Goal: Task Accomplishment & Management: Complete application form

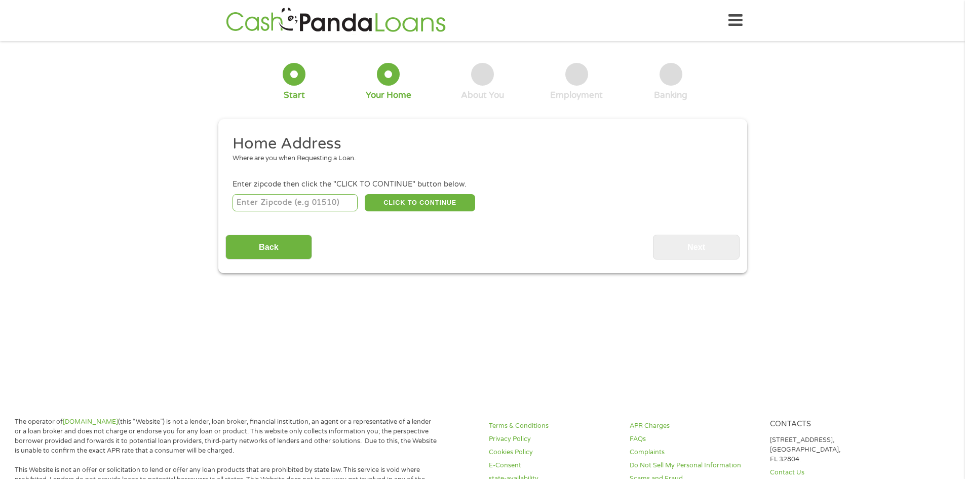
click at [303, 198] on input "number" at bounding box center [294, 202] width 125 height 17
type input "36830"
click at [410, 199] on button "CLICK TO CONTINUE" at bounding box center [420, 202] width 110 height 17
type input "36830"
type input "Auburn"
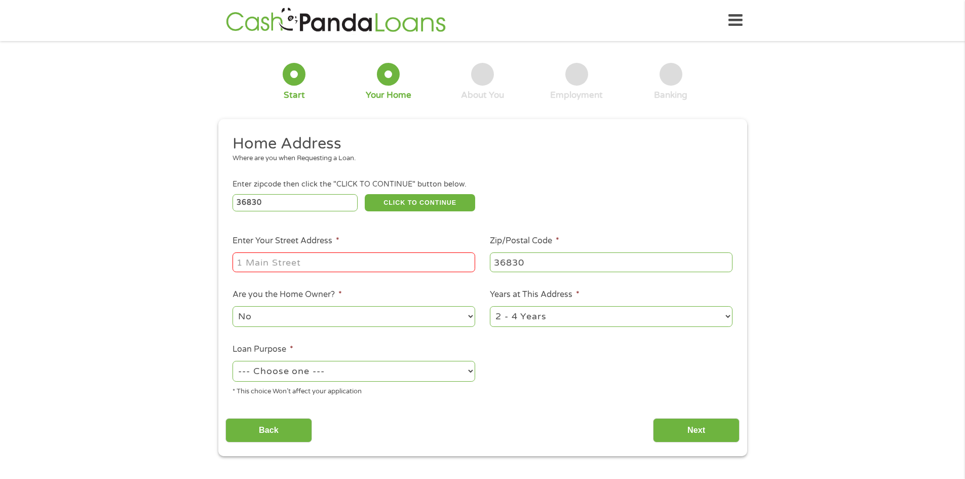
click at [346, 266] on input "Enter Your Street Address *" at bounding box center [353, 261] width 243 height 19
type input "[STREET_ADDRESS]"
click at [320, 380] on select "--- Choose one --- Pay Bills Debt Consolidation Home Improvement Major Purchase…" at bounding box center [353, 371] width 243 height 21
select select "other"
click at [232, 361] on select "--- Choose one --- Pay Bills Debt Consolidation Home Improvement Major Purchase…" at bounding box center [353, 371] width 243 height 21
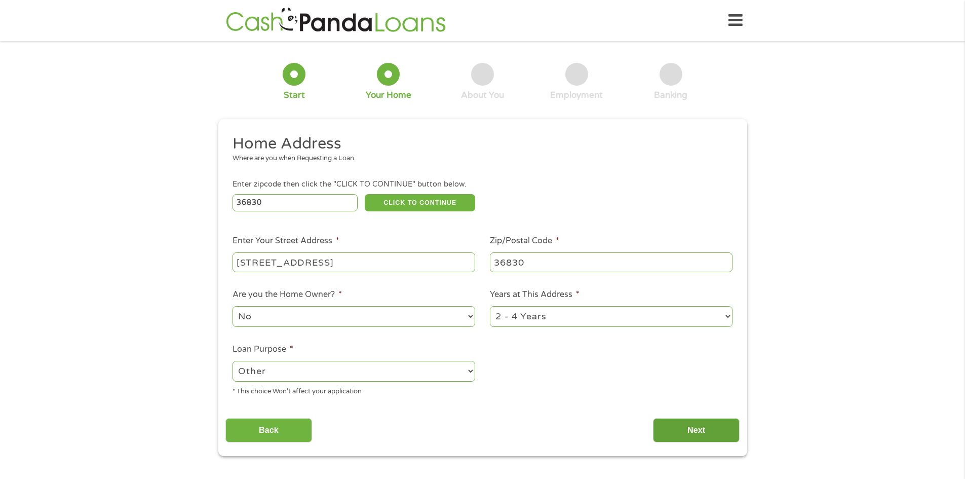
click at [712, 426] on input "Next" at bounding box center [696, 430] width 87 height 25
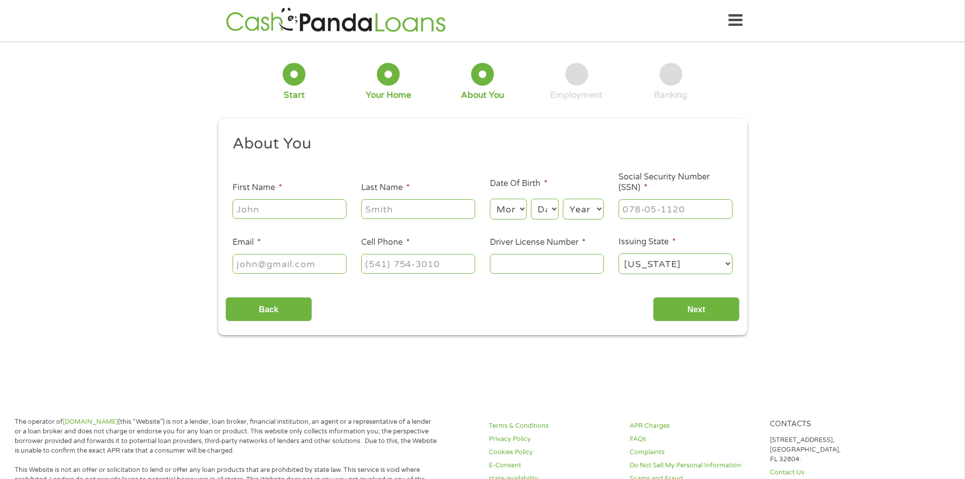
scroll to position [4, 4]
click at [297, 217] on input "First Name *" at bounding box center [289, 208] width 114 height 19
type input "Bentley"
type input "[PERSON_NAME]"
click at [511, 212] on select "Month 1 2 3 4 5 6 7 8 9 10 11 12" at bounding box center [508, 209] width 37 height 21
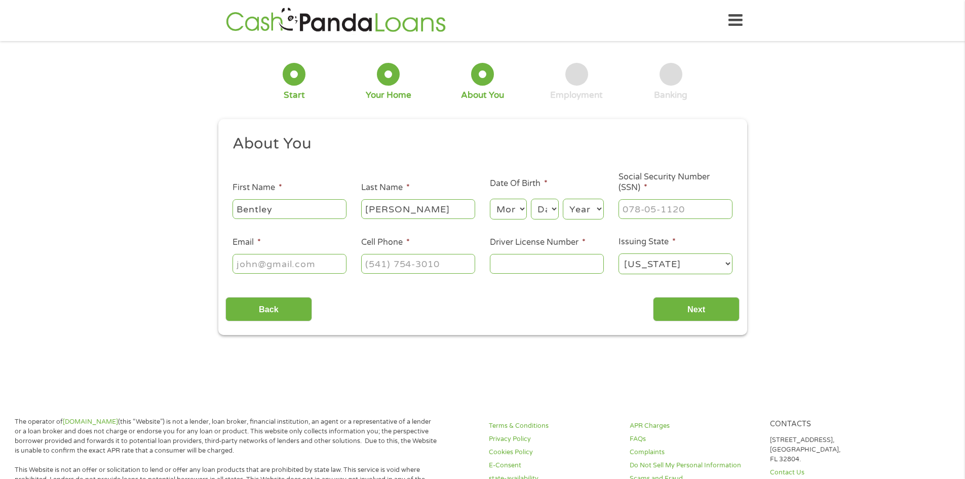
select select "4"
click at [490, 199] on select "Month 1 2 3 4 5 6 7 8 9 10 11 12" at bounding box center [508, 209] width 37 height 21
click at [551, 210] on select "Day 1 2 3 4 5 6 7 8 9 10 11 12 13 14 15 16 17 18 19 20 21 22 23 24 25 26 27 28 …" at bounding box center [544, 209] width 27 height 21
select select "25"
click at [531, 199] on select "Day 1 2 3 4 5 6 7 8 9 10 11 12 13 14 15 16 17 18 19 20 21 22 23 24 25 26 27 28 …" at bounding box center [544, 209] width 27 height 21
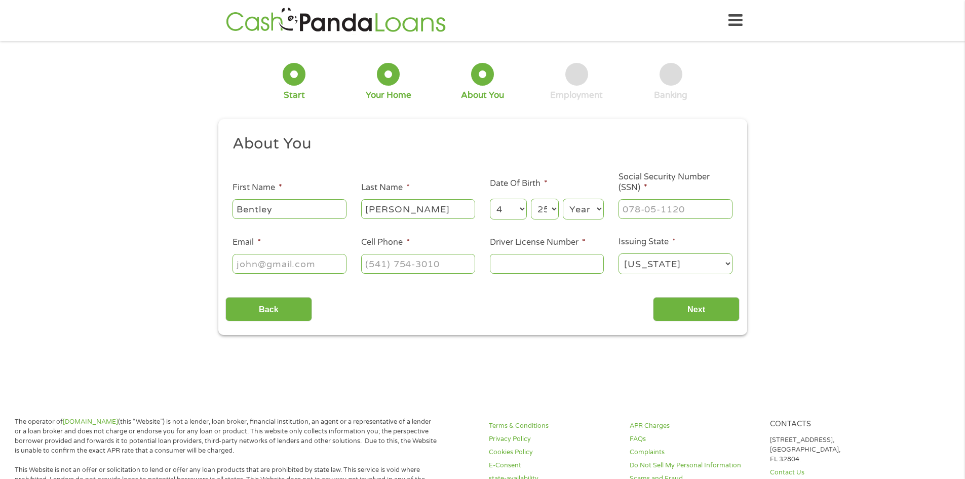
click at [574, 207] on select "Year [DATE] 2006 2005 2004 2003 2002 2001 2000 1999 1998 1997 1996 1995 1994 19…" at bounding box center [583, 209] width 41 height 21
select select "1989"
click at [563, 199] on select "Year [DATE] 2006 2005 2004 2003 2002 2001 2000 1999 1998 1997 1996 1995 1994 19…" at bounding box center [583, 209] width 41 height 21
click at [642, 207] on input "___-__-____" at bounding box center [675, 208] width 114 height 19
type input "416-33-7330"
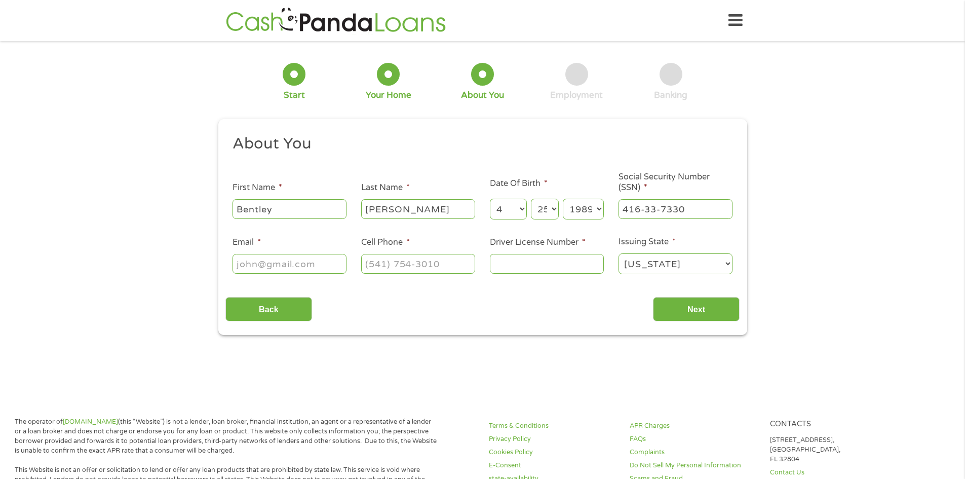
click at [318, 268] on input "Email *" at bounding box center [289, 263] width 114 height 19
type input "[EMAIL_ADDRESS][DOMAIN_NAME]"
type input "[PHONE_NUMBER]"
type input "7760619"
click at [676, 310] on input "Next" at bounding box center [696, 309] width 87 height 25
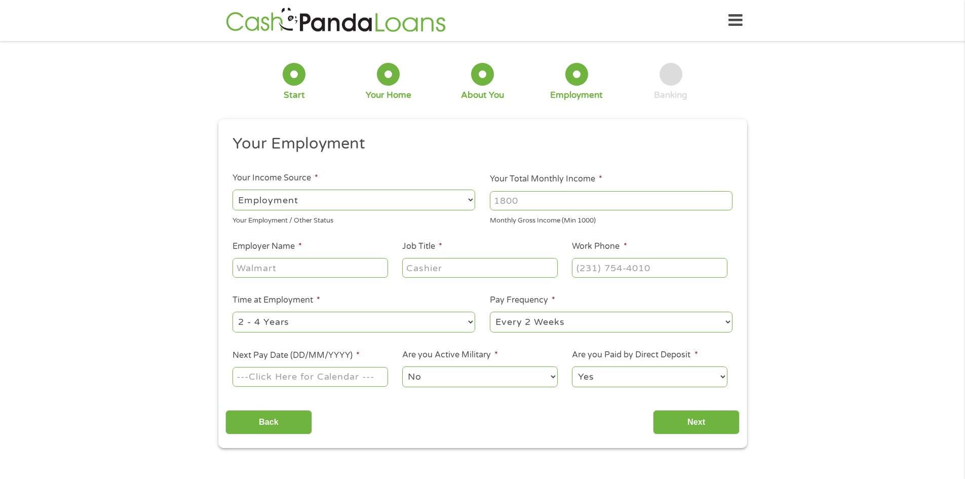
click at [608, 205] on input "Your Total Monthly Income *" at bounding box center [611, 200] width 243 height 19
type input "4000"
type input "R"
type input "BRG Services"
type input "Client Care Coordinator"
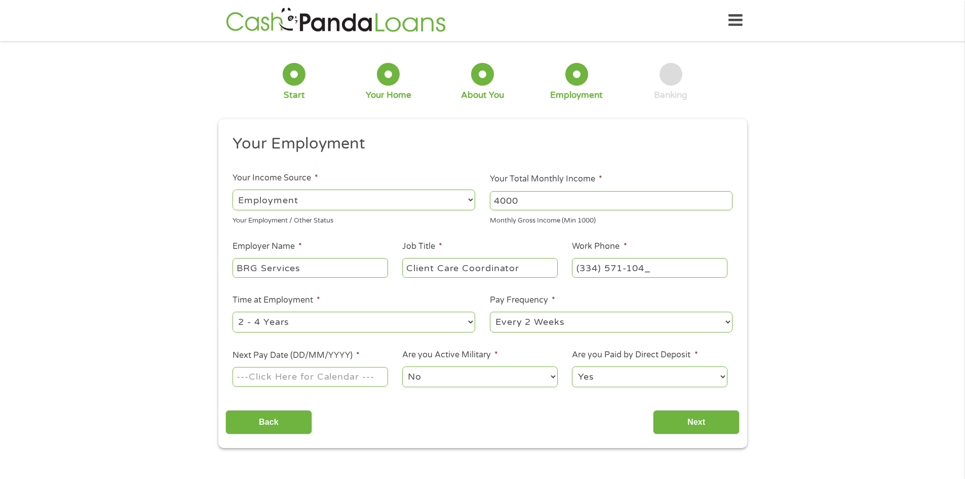
type input "[PHONE_NUMBER]"
click at [638, 310] on div "--- Choose one --- Every 2 Weeks Every Week Monthly Semi-Monthly" at bounding box center [611, 322] width 243 height 24
click at [546, 331] on select "--- Choose one --- Every 2 Weeks Every Week Monthly Semi-Monthly" at bounding box center [611, 322] width 243 height 21
select select "weekly"
click at [490, 312] on select "--- Choose one --- Every 2 Weeks Every Week Monthly Semi-Monthly" at bounding box center [611, 322] width 243 height 21
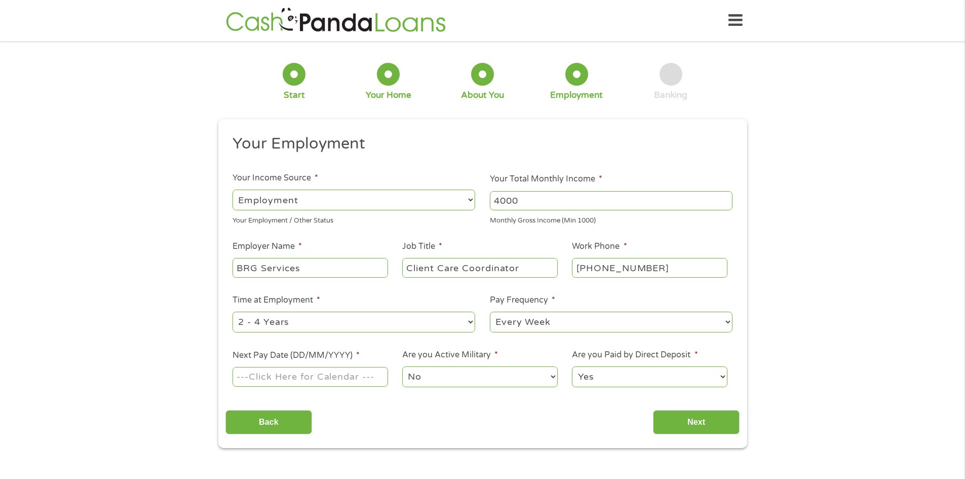
click at [298, 378] on input "Next Pay Date (DD/MM/YYYY) *" at bounding box center [309, 376] width 155 height 19
type input "[DATE]"
click at [507, 380] on select "No Yes" at bounding box center [479, 376] width 155 height 21
click at [636, 371] on select "Yes No" at bounding box center [649, 376] width 155 height 21
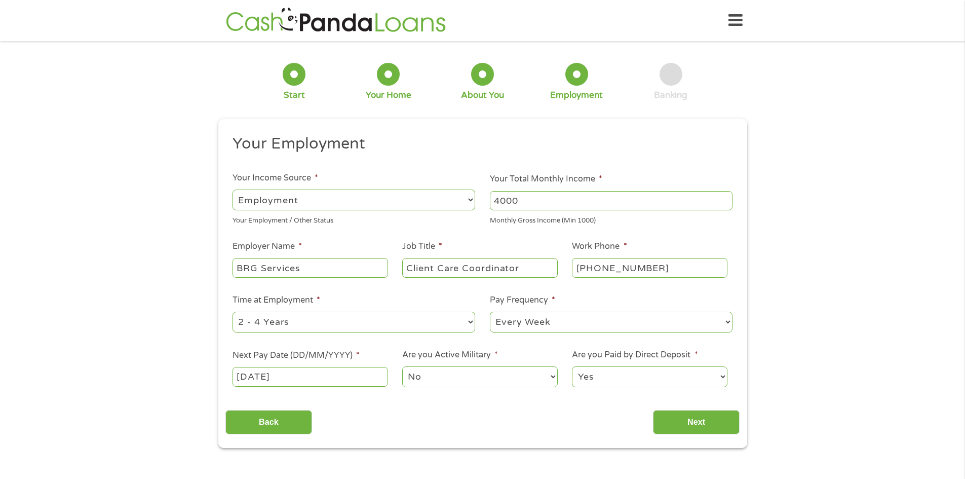
click at [572, 366] on select "Yes No" at bounding box center [649, 376] width 155 height 21
click at [677, 413] on input "Next" at bounding box center [696, 422] width 87 height 25
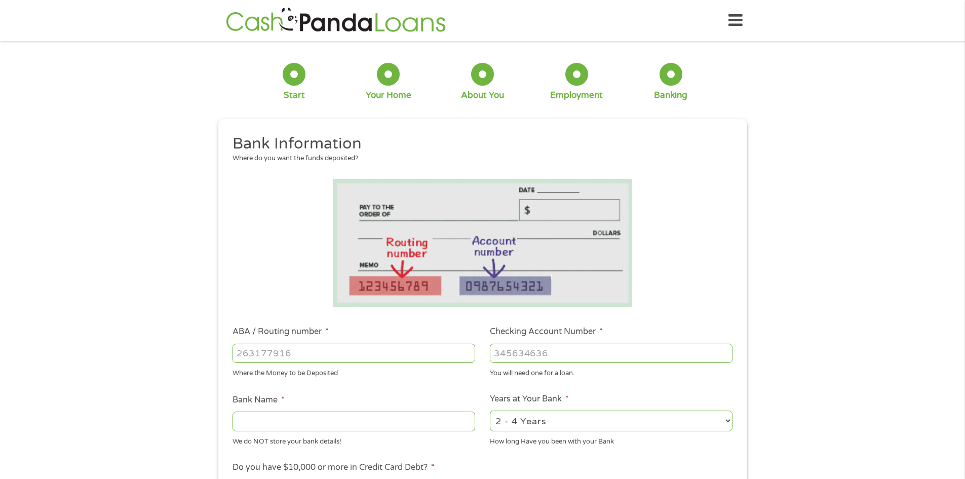
click at [403, 359] on input "ABA / Routing number *" at bounding box center [353, 352] width 243 height 19
type input "083000108"
type input "PNC BANK [US_STATE] INC"
type input "083000108"
type input "3054797178"
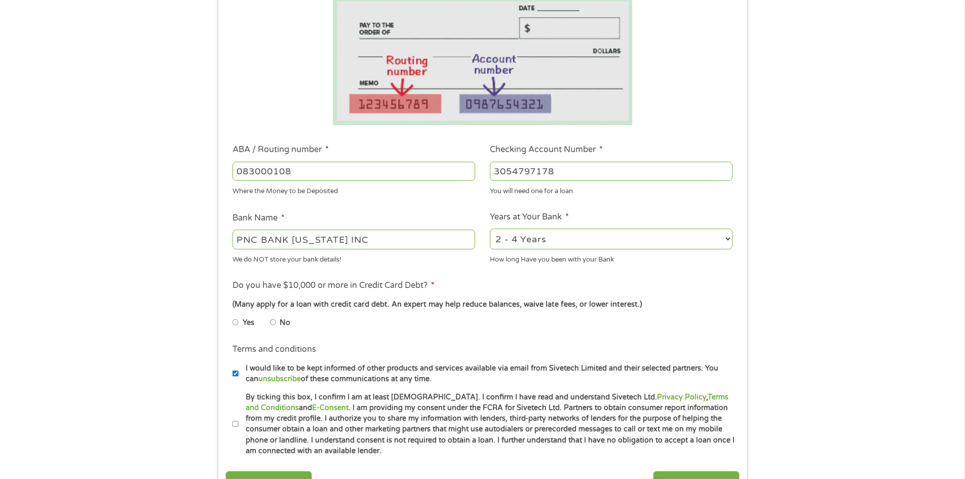
scroll to position [265, 0]
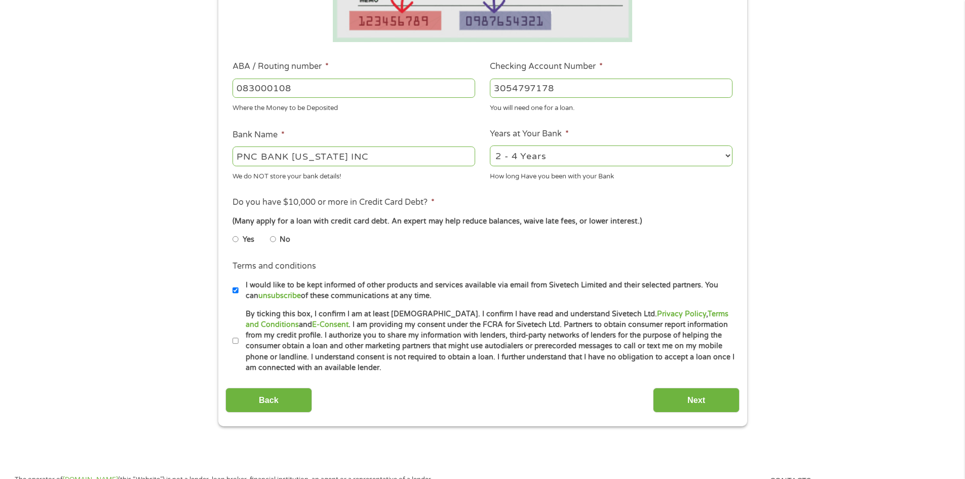
click at [556, 158] on select "2 - 4 Years 6 - 12 Months 1 - 2 Years Over 4 Years" at bounding box center [611, 155] width 243 height 21
select select "60months"
click at [490, 145] on select "2 - 4 Years 6 - 12 Months 1 - 2 Years Over 4 Years" at bounding box center [611, 155] width 243 height 21
click at [359, 235] on ul "Yes No" at bounding box center [353, 240] width 242 height 23
click at [271, 239] on input "No" at bounding box center [273, 239] width 6 height 16
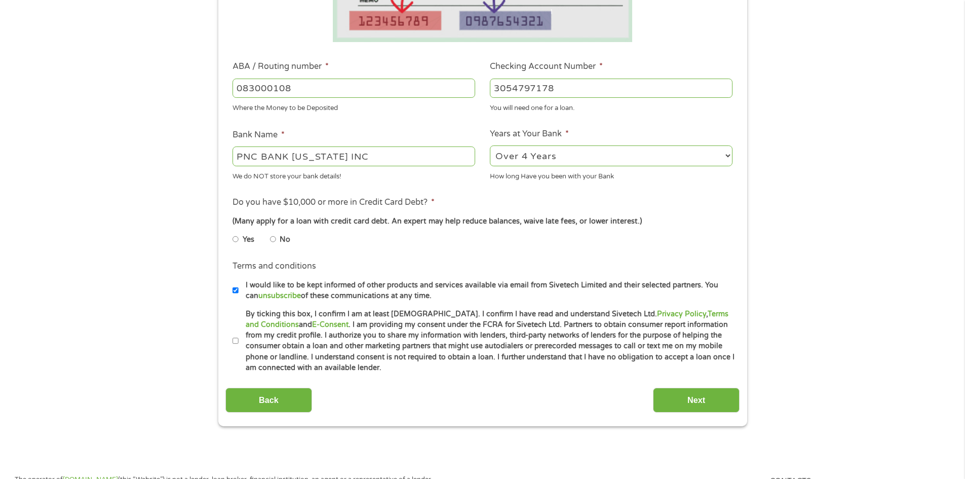
radio input "true"
click at [233, 341] on input "By ticking this box, I confirm I am at least [DEMOGRAPHIC_DATA]. I confirm I ha…" at bounding box center [235, 341] width 6 height 16
checkbox input "true"
click at [667, 398] on input "Next" at bounding box center [696, 399] width 87 height 25
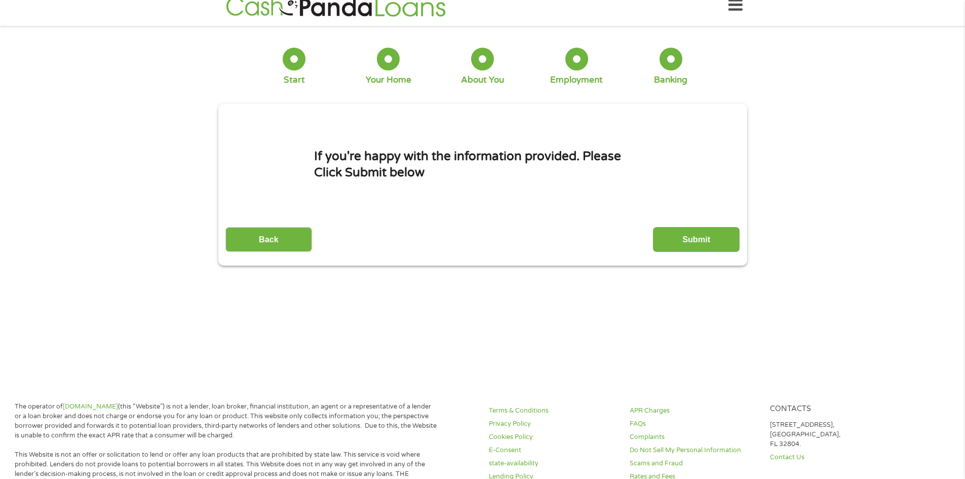
scroll to position [0, 0]
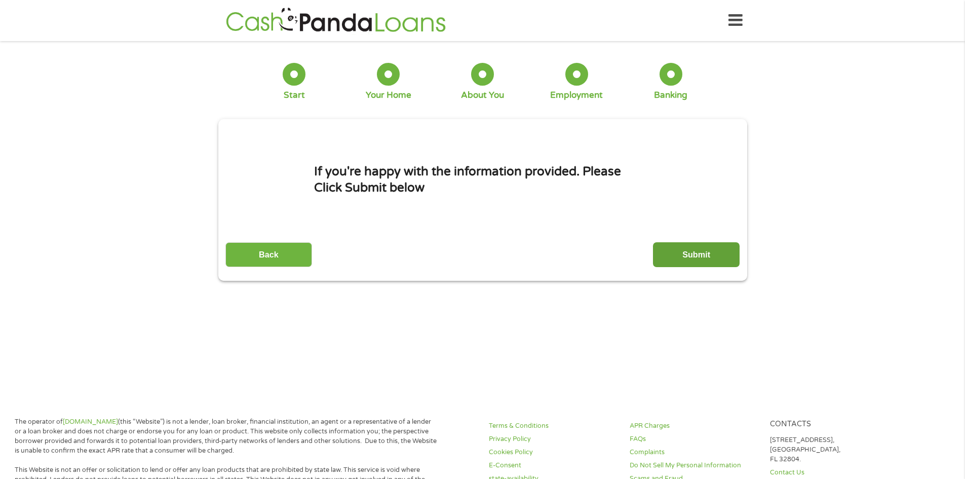
click at [666, 256] on input "Submit" at bounding box center [696, 254] width 87 height 25
